Goal: Download file/media

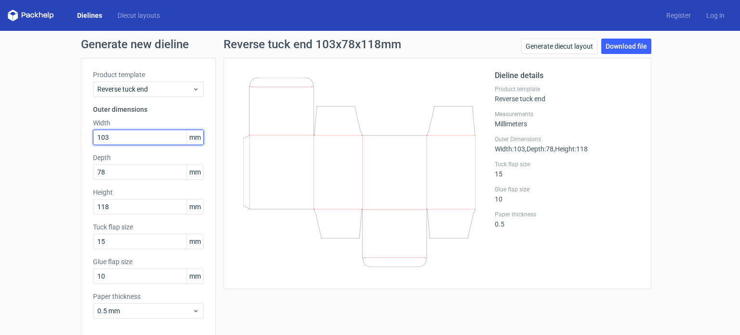
drag, startPoint x: 126, startPoint y: 138, endPoint x: 83, endPoint y: 130, distance: 43.2
click at [83, 130] on div "Product template Reverse tuck end Outer dimensions Width 103 mm Depth 78 mm Hei…" at bounding box center [148, 198] width 135 height 280
type input "133"
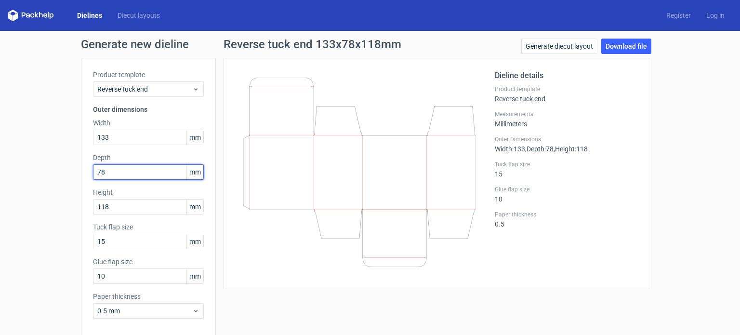
drag, startPoint x: 127, startPoint y: 173, endPoint x: 78, endPoint y: 169, distance: 49.3
click at [81, 169] on div "Product template Reverse tuck end Outer dimensions Width 133 mm Depth 78 mm Hei…" at bounding box center [148, 198] width 135 height 280
type input "108"
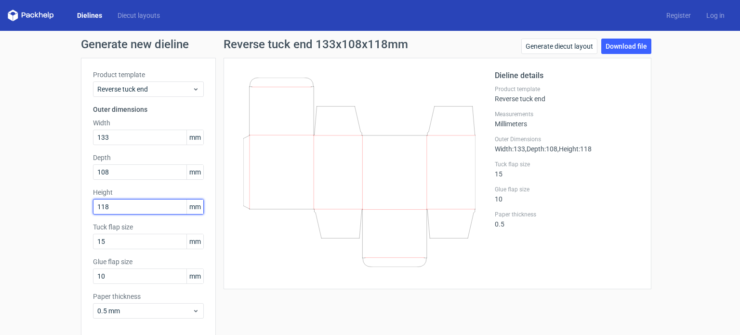
drag, startPoint x: 118, startPoint y: 205, endPoint x: 91, endPoint y: 196, distance: 28.3
click at [93, 196] on div "Height 118 mm" at bounding box center [148, 200] width 111 height 27
type input "118"
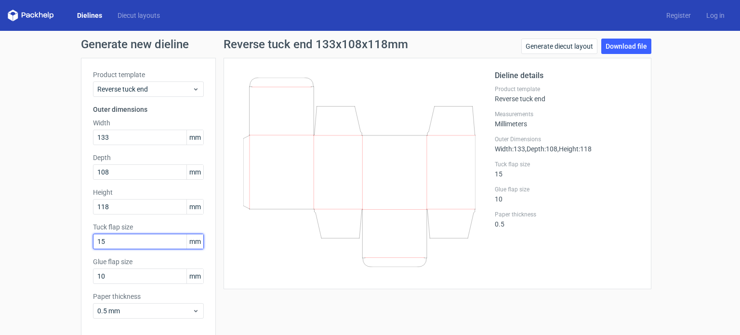
click at [125, 238] on input "15" at bounding box center [148, 241] width 111 height 15
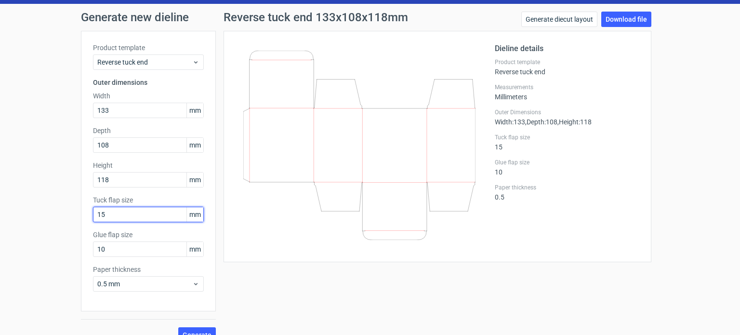
scroll to position [42, 0]
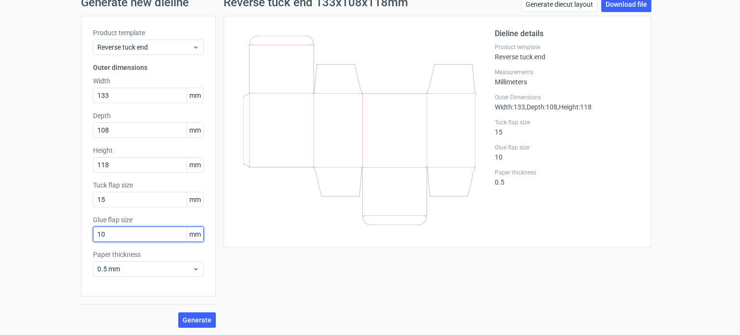
drag, startPoint x: 113, startPoint y: 234, endPoint x: 66, endPoint y: 227, distance: 48.2
click at [66, 227] on div "Generate new dieline Product template Reverse tuck end Outer dimensions Width 1…" at bounding box center [370, 162] width 740 height 346
type input "12"
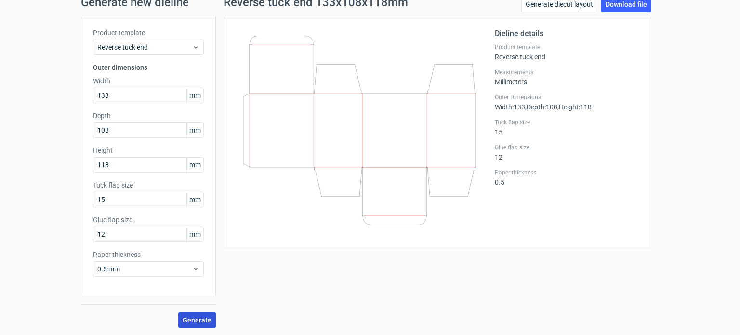
click at [185, 313] on button "Generate" at bounding box center [197, 319] width 38 height 15
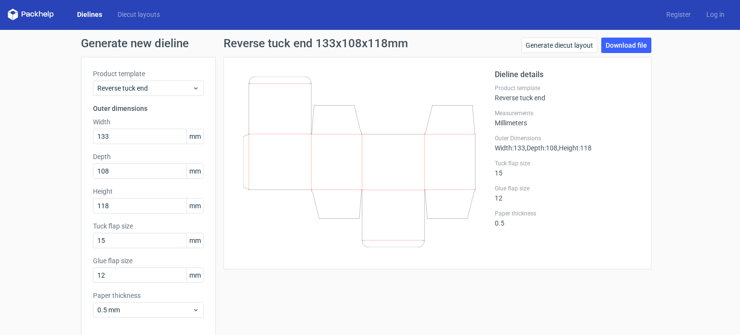
scroll to position [0, 0]
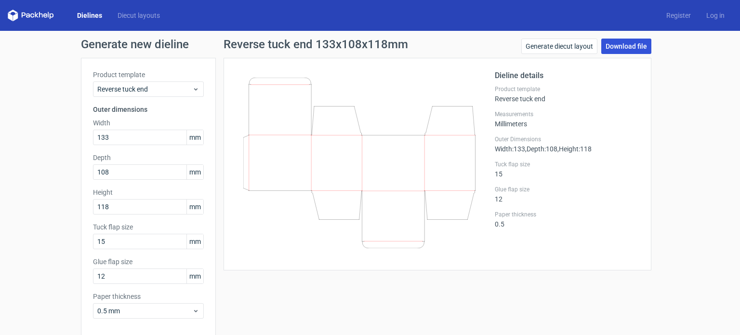
click at [606, 43] on link "Download file" at bounding box center [626, 46] width 50 height 15
